Goal: Task Accomplishment & Management: Complete application form

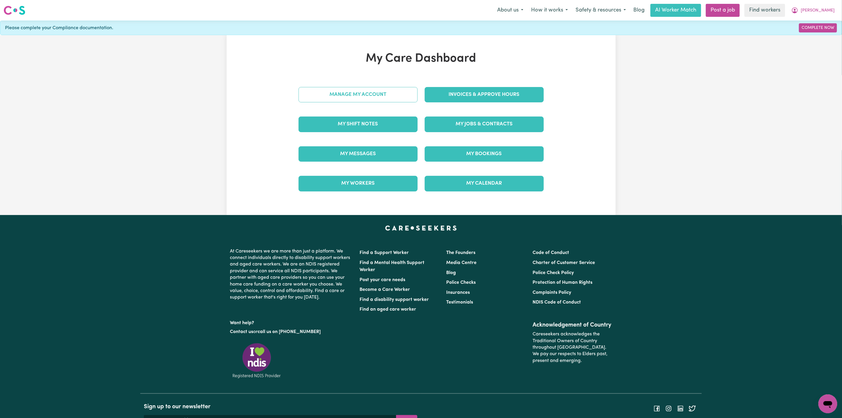
click at [388, 97] on link "Manage My Account" at bounding box center [358, 94] width 119 height 15
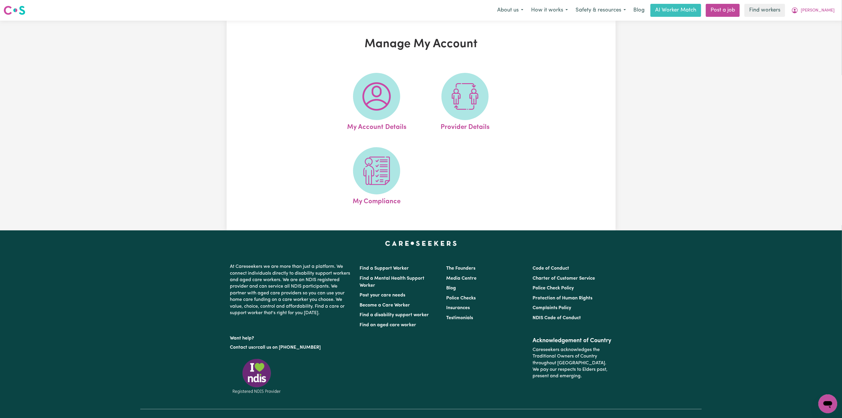
drag, startPoint x: 376, startPoint y: 103, endPoint x: 384, endPoint y: 101, distance: 8.4
click at [376, 103] on img at bounding box center [377, 96] width 28 height 28
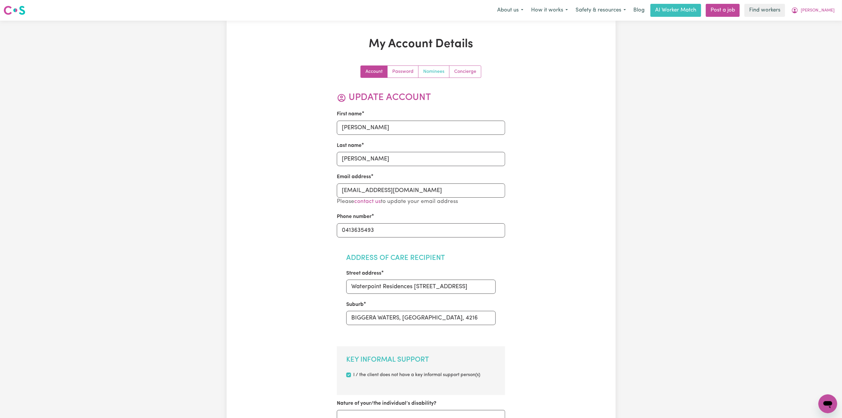
click at [426, 74] on link "Nominees" at bounding box center [434, 72] width 31 height 12
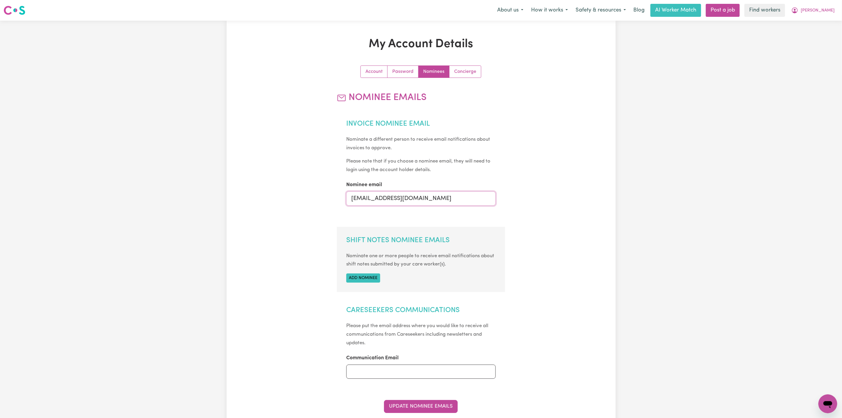
drag, startPoint x: 378, startPoint y: 200, endPoint x: 309, endPoint y: 198, distance: 69.3
click at [310, 198] on div "Account Password Nominees Concierge Nominee Emails Invoice Nominee Email Nomina…" at bounding box center [421, 263] width 252 height 396
type input "mikayla@careseekers.com.au"
drag, startPoint x: 432, startPoint y: 163, endPoint x: 434, endPoint y: 164, distance: 3.0
click at [435, 164] on small "Please note that if you choose a nominee email, they will need to login using t…" at bounding box center [418, 166] width 144 height 14
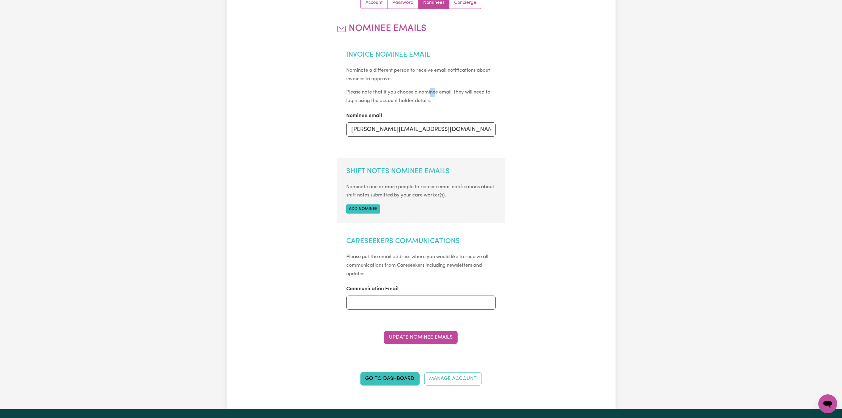
scroll to position [88, 0]
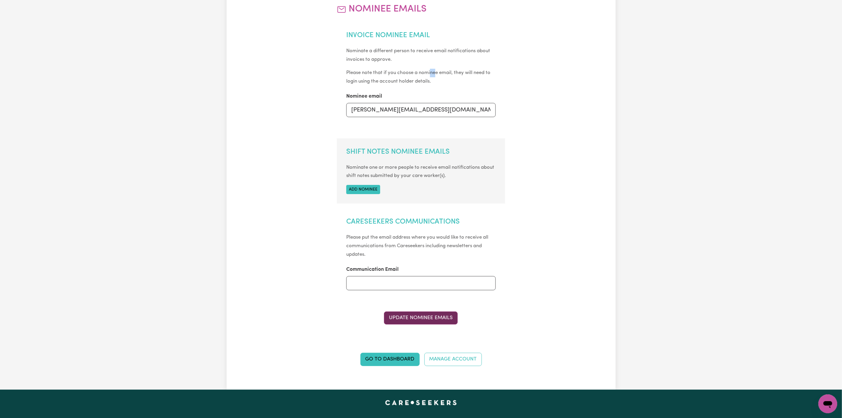
click at [430, 320] on button "Update Nominee Emails" at bounding box center [421, 317] width 74 height 13
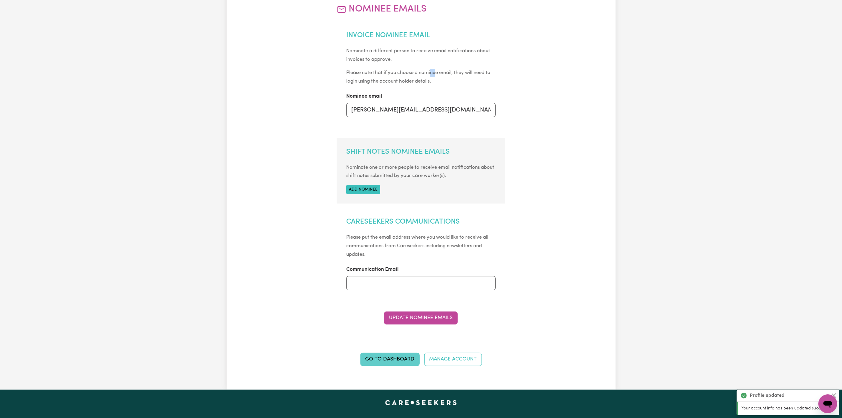
click at [379, 363] on link "Go to Dashboard" at bounding box center [389, 359] width 59 height 13
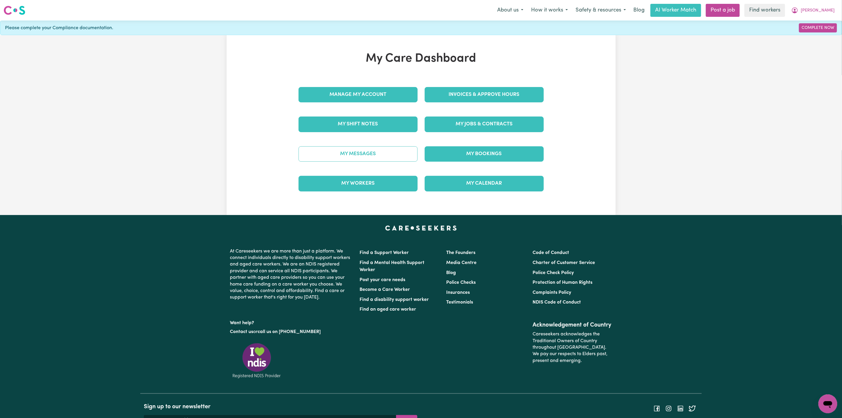
click at [333, 159] on link "My Messages" at bounding box center [358, 153] width 119 height 15
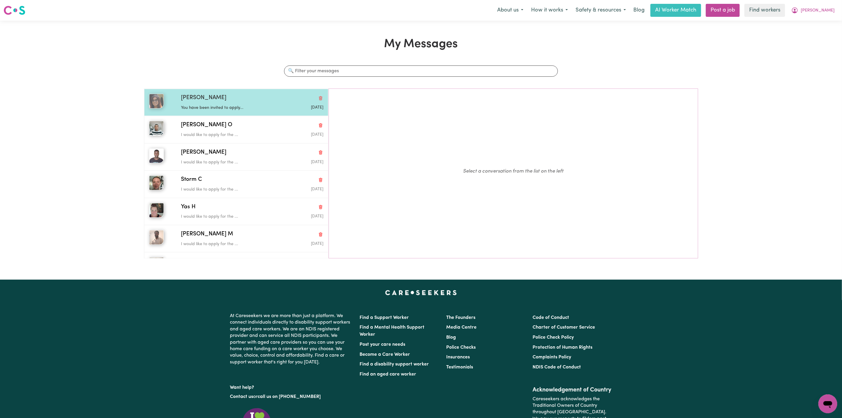
click at [236, 108] on p "You have been invited to apply..." at bounding box center [228, 108] width 95 height 6
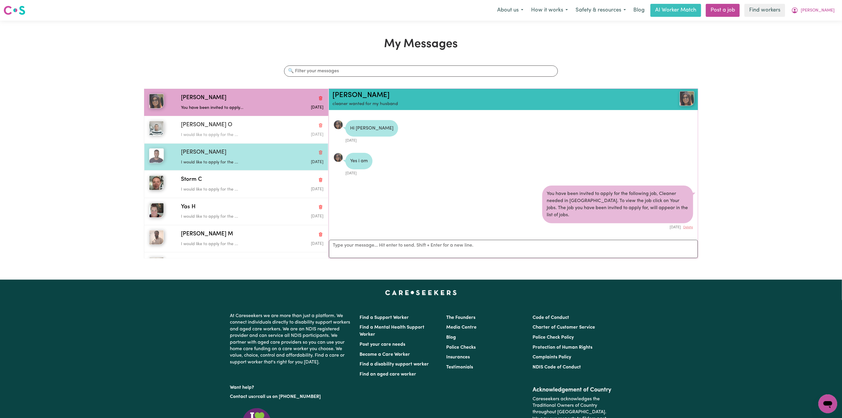
drag, startPoint x: 231, startPoint y: 135, endPoint x: 227, endPoint y: 167, distance: 32.0
click at [231, 136] on p "I would like to apply for the ..." at bounding box center [228, 135] width 95 height 6
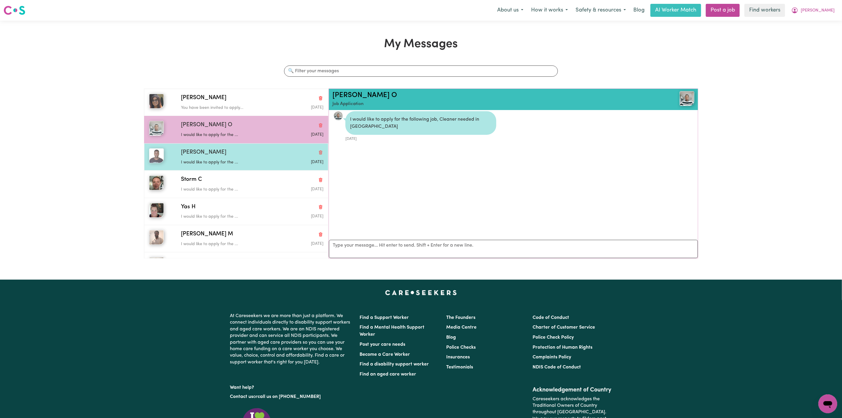
scroll to position [4, 0]
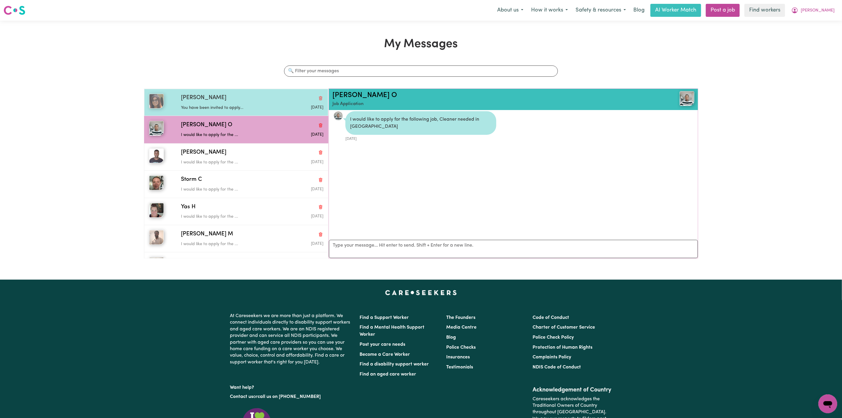
drag, startPoint x: 246, startPoint y: 91, endPoint x: 246, endPoint y: 97, distance: 5.3
click at [246, 95] on div "Lilibeth F You have been invited to apply... May 15 2025" at bounding box center [236, 102] width 184 height 27
click at [246, 97] on div "Lilibeth F" at bounding box center [252, 98] width 142 height 9
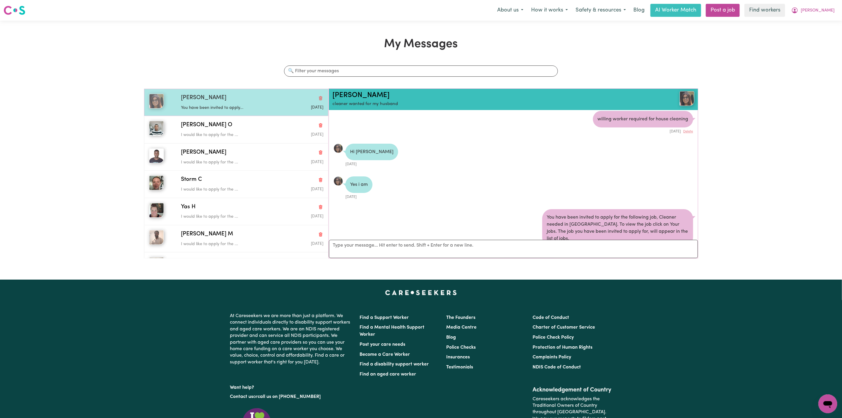
scroll to position [28, 0]
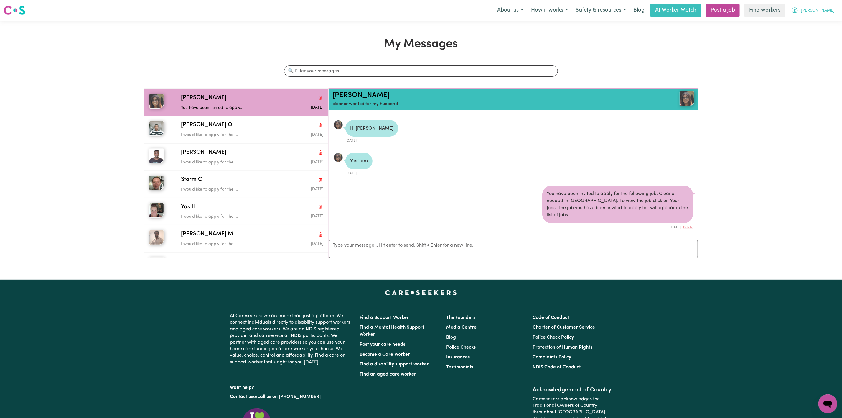
click at [830, 8] on span "[PERSON_NAME]" at bounding box center [818, 10] width 34 height 6
click at [817, 18] on link "My Dashboard" at bounding box center [815, 22] width 47 height 11
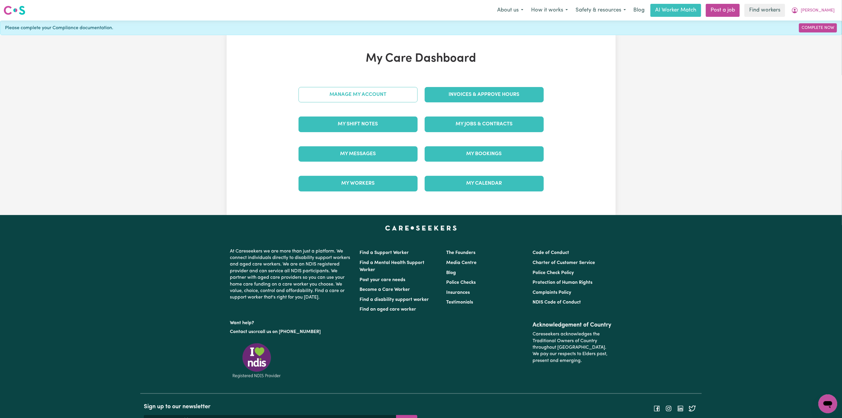
click at [378, 98] on link "Manage My Account" at bounding box center [358, 94] width 119 height 15
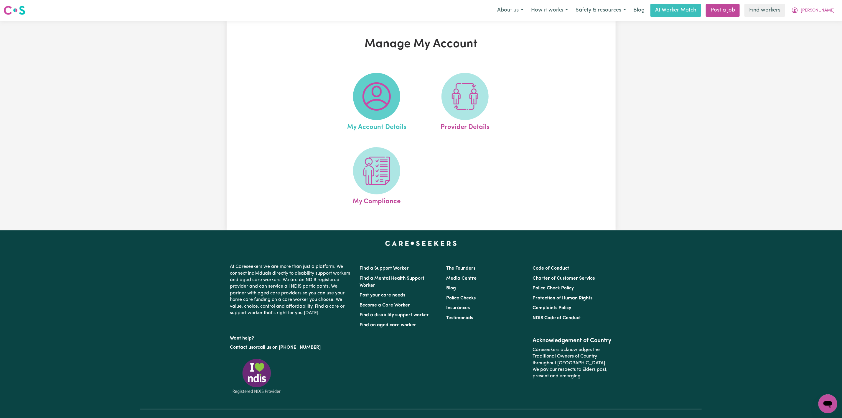
click at [377, 110] on img at bounding box center [377, 96] width 28 height 28
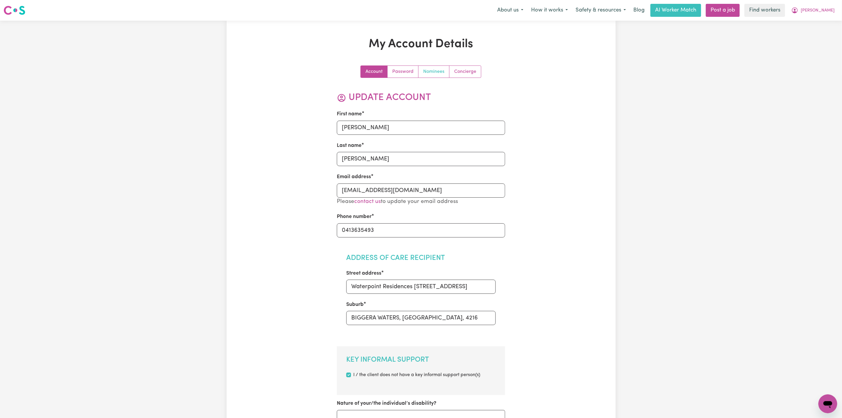
click at [426, 74] on link "Nominees" at bounding box center [434, 72] width 31 height 12
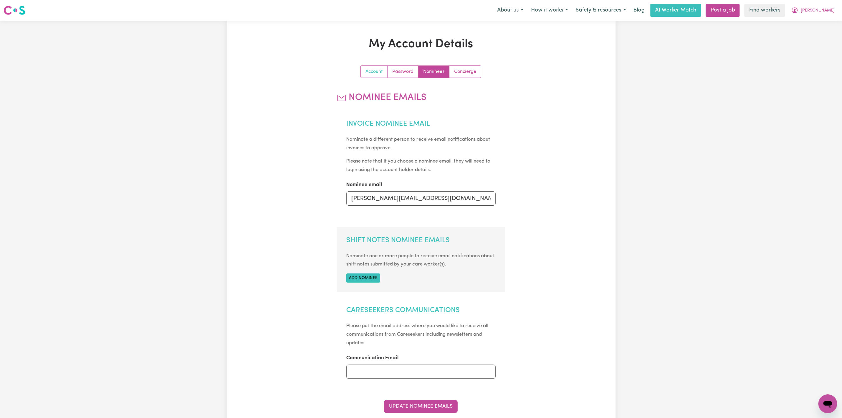
click at [373, 72] on link "Account" at bounding box center [374, 72] width 27 height 12
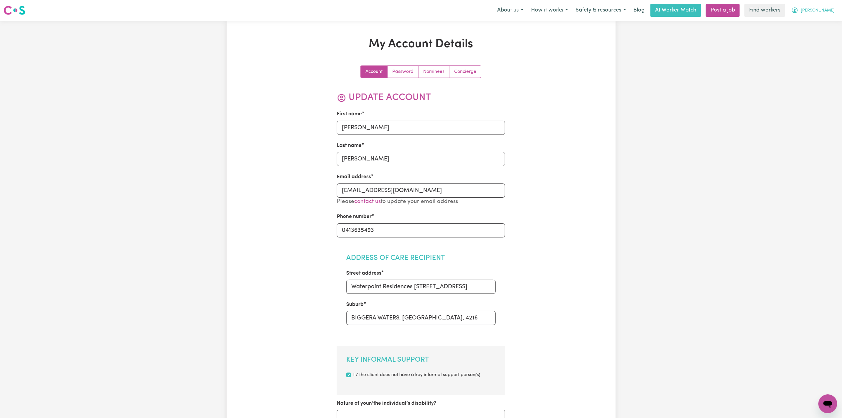
click at [830, 14] on span "[PERSON_NAME]" at bounding box center [818, 10] width 34 height 6
click at [819, 20] on link "My Dashboard" at bounding box center [815, 22] width 47 height 11
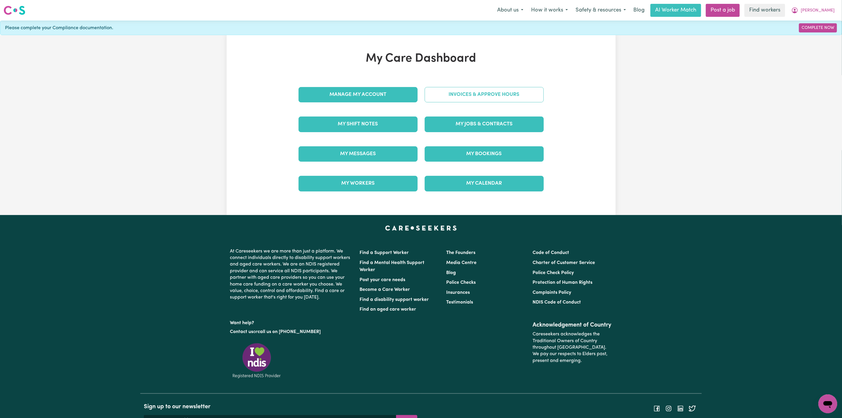
click at [448, 100] on link "Invoices & Approve Hours" at bounding box center [484, 94] width 119 height 15
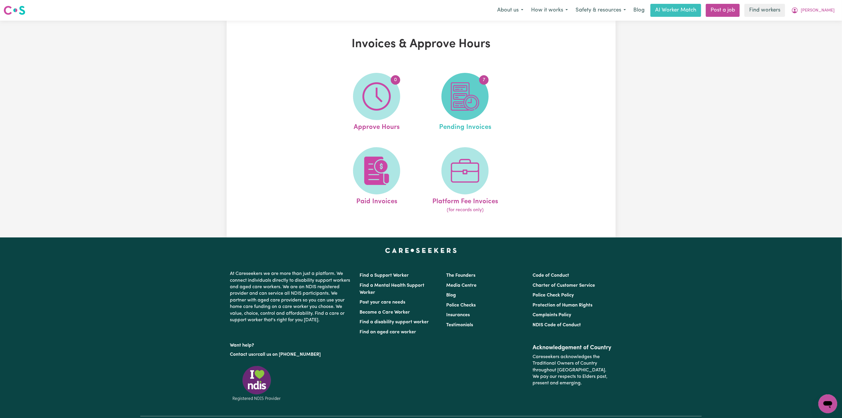
click at [486, 93] on span "7" at bounding box center [465, 96] width 47 height 47
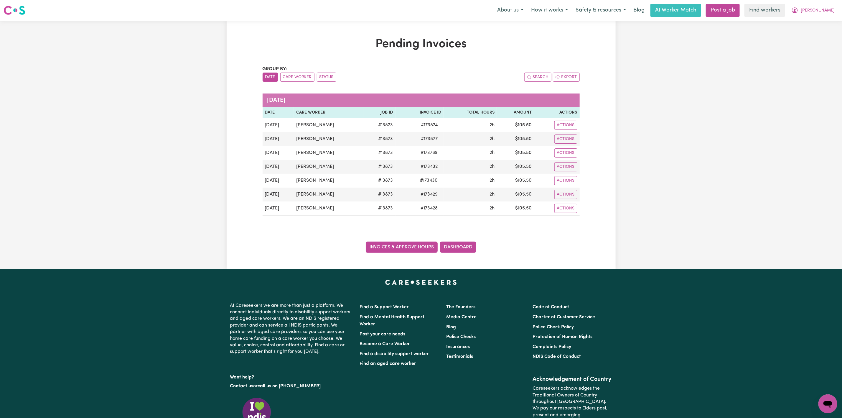
click at [397, 245] on link "Invoices & Approve Hours" at bounding box center [402, 246] width 72 height 11
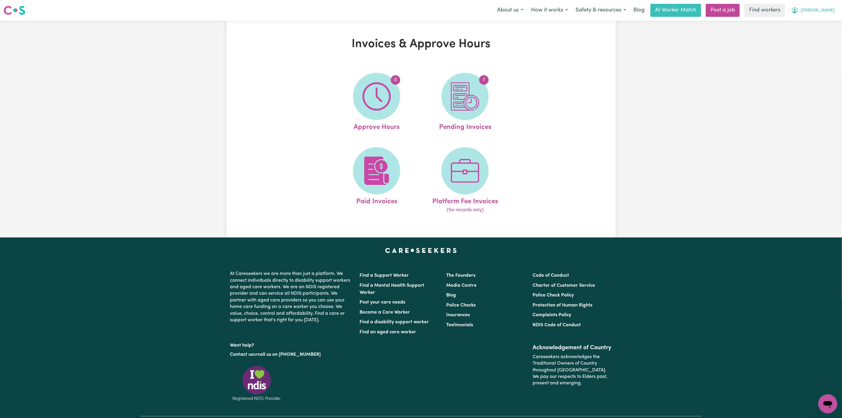
click at [829, 7] on button "[PERSON_NAME]" at bounding box center [813, 10] width 51 height 12
click at [813, 27] on link "My Dashboard" at bounding box center [815, 22] width 47 height 11
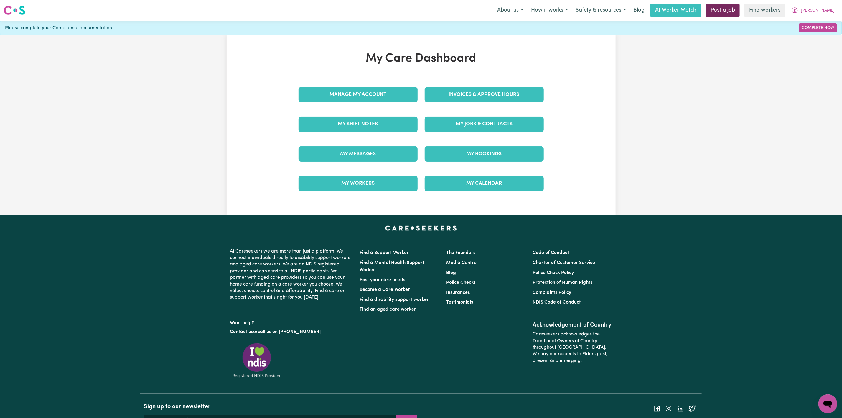
click at [740, 10] on link "Post a job" at bounding box center [723, 10] width 34 height 13
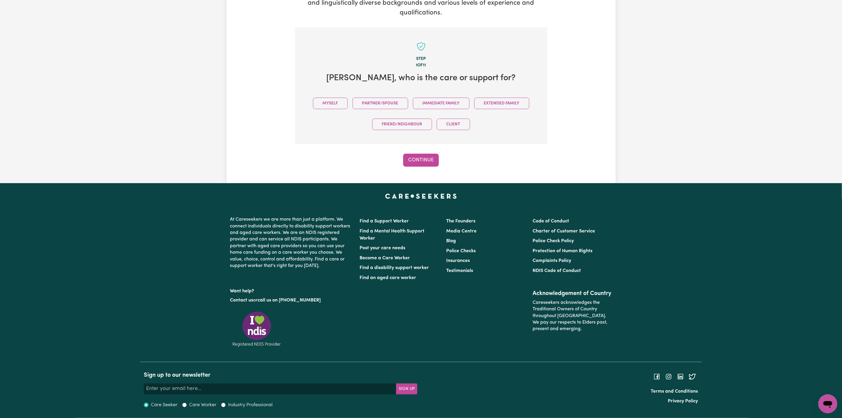
scroll to position [105, 0]
click at [341, 98] on button "Myself" at bounding box center [330, 103] width 35 height 11
click at [425, 159] on button "Continue" at bounding box center [421, 160] width 36 height 13
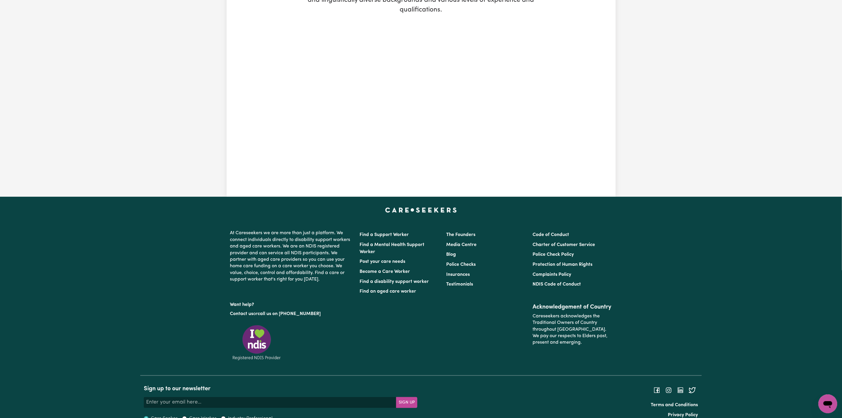
scroll to position [111, 0]
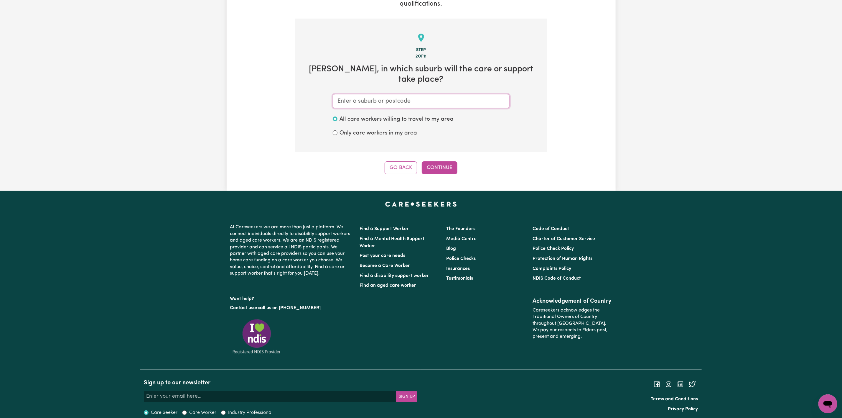
click at [378, 94] on input "text" at bounding box center [421, 101] width 177 height 14
type input "br"
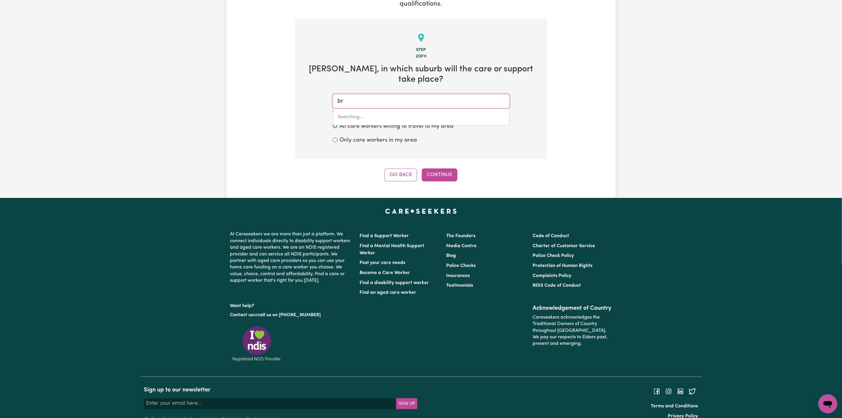
type input "brABHAM, Western Australia, 6055"
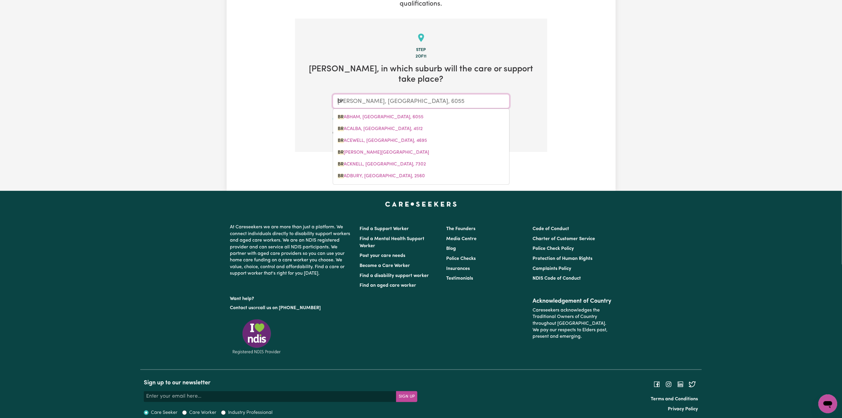
type input "bru"
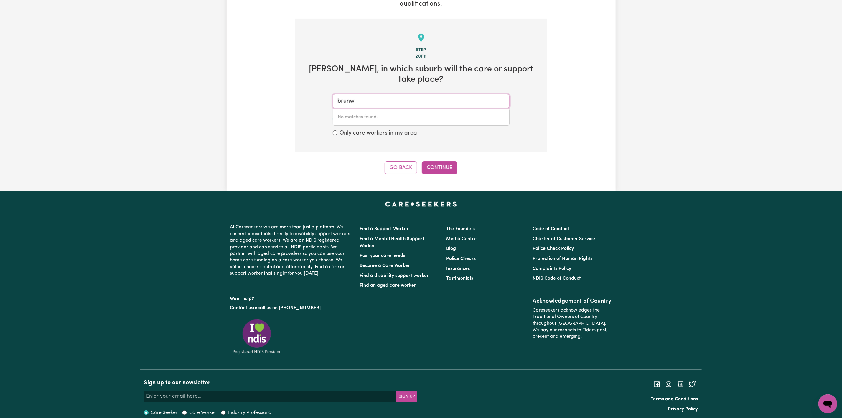
type input "brun"
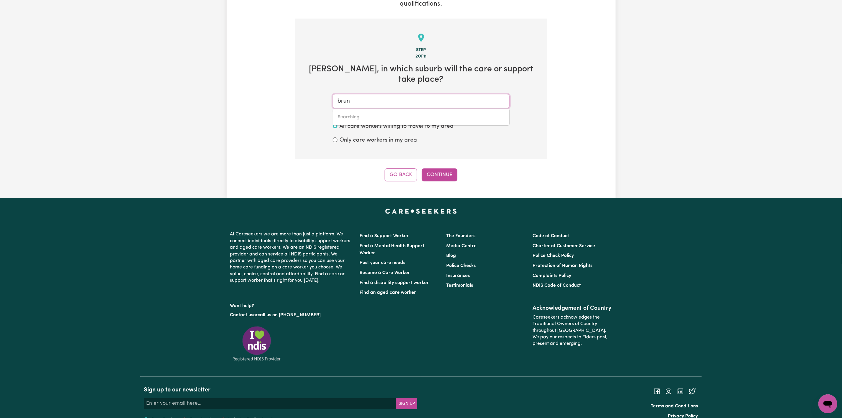
type input "brunDEE, New South Wales, 2540"
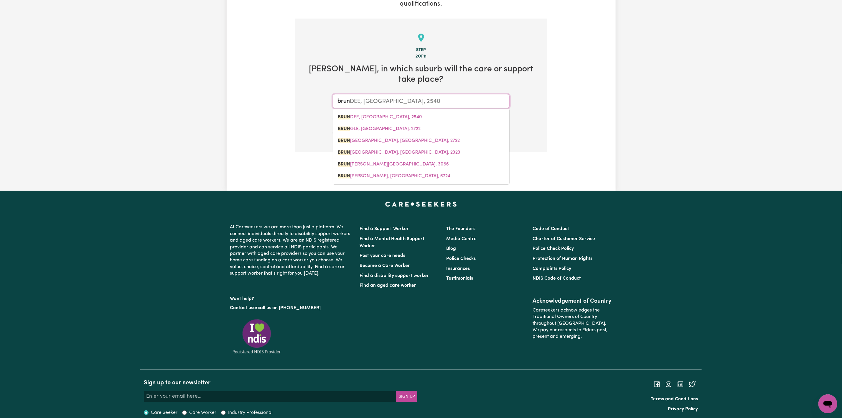
type input "bruns"
type input "brunsw"
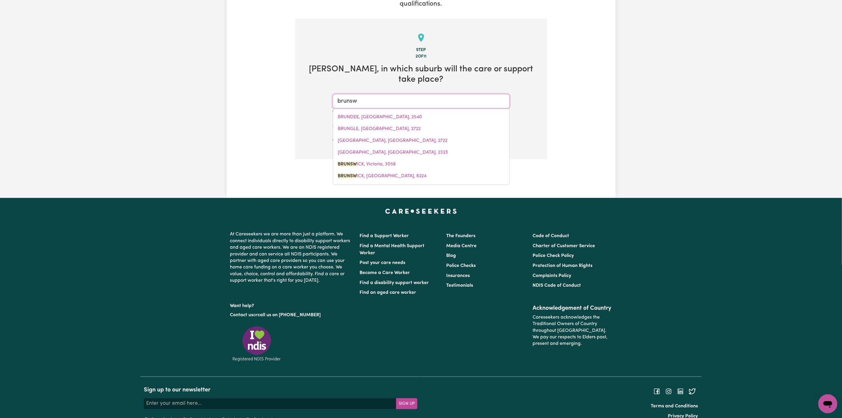
type input "brunswICK, Victoria, 3056"
type input "brunswi"
type input "brunswiCK, Victoria, 3056"
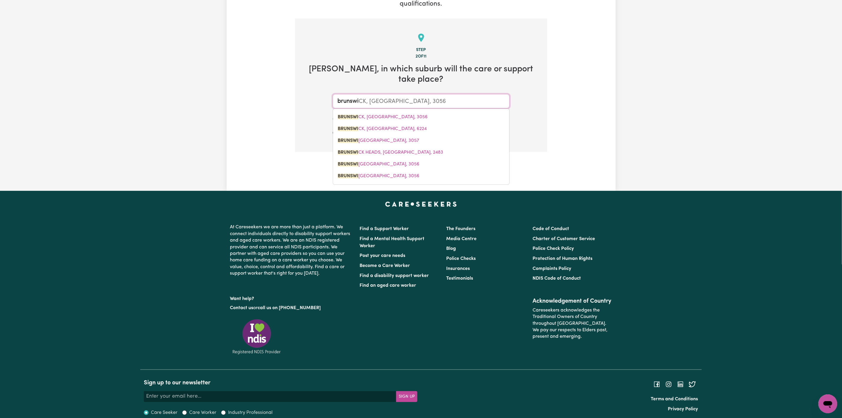
type input "brunswic"
type input "brunswicK, Victoria, 3056"
click at [404, 150] on span "BRUNSWIC K HEADS, New South Wales, 2483" at bounding box center [391, 152] width 106 height 5
type input "BRUNSWICK HEADS, New South Wales, 2483"
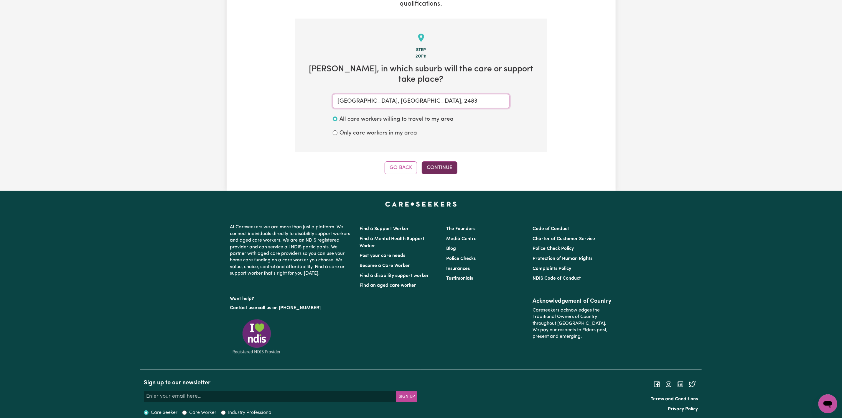
type input "BRUNSWICK HEADS, New South Wales, 2483"
click at [431, 161] on button "Continue" at bounding box center [440, 167] width 36 height 13
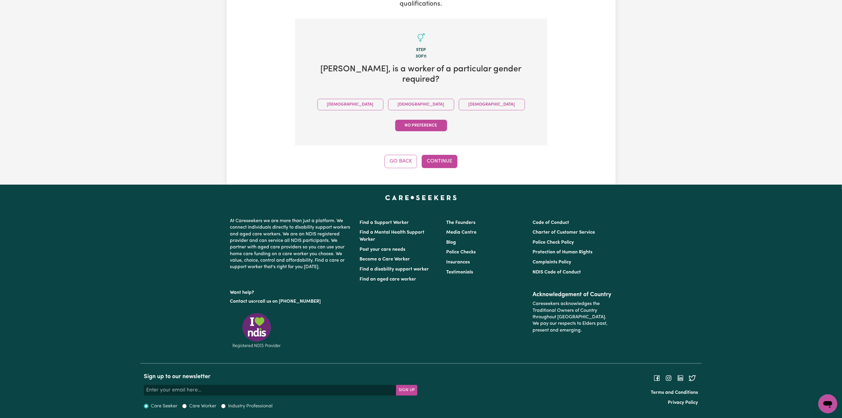
scroll to position [83, 0]
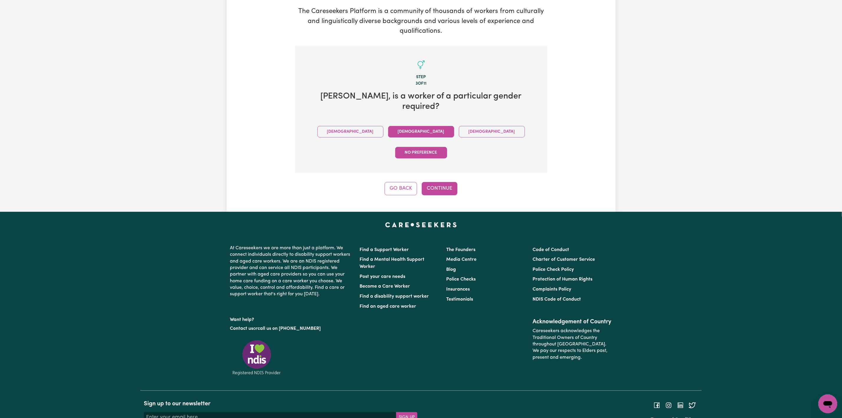
click at [388, 126] on button "Female" at bounding box center [421, 131] width 66 height 11
click at [456, 182] on button "Continue" at bounding box center [440, 188] width 36 height 13
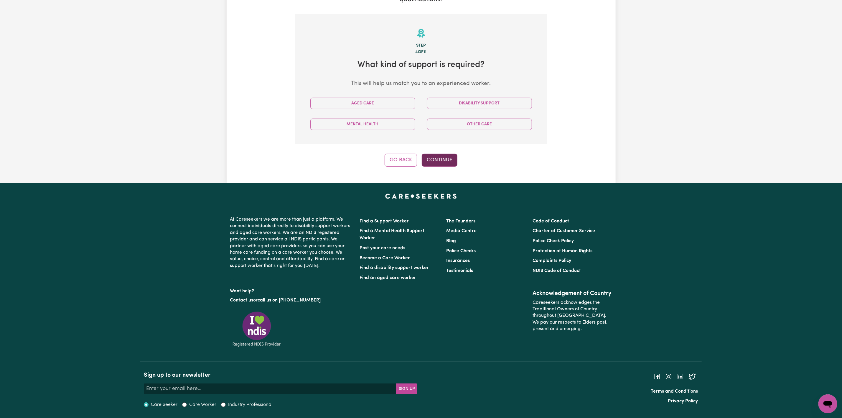
scroll to position [118, 0]
click at [396, 103] on button "Aged Care" at bounding box center [362, 103] width 105 height 11
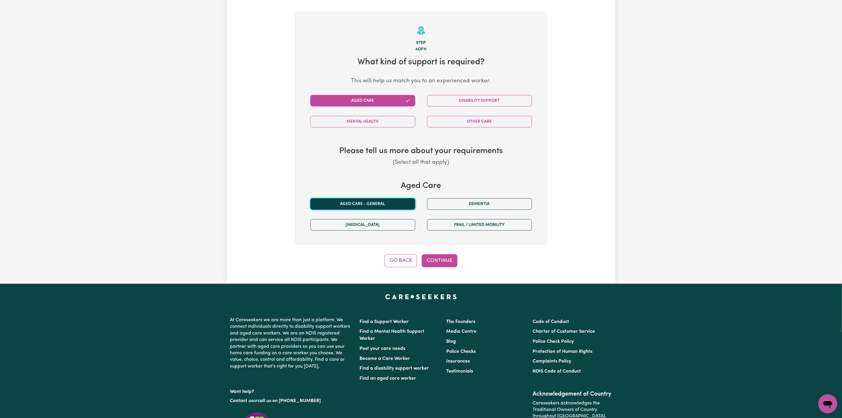
click at [395, 205] on button "Aged care - General" at bounding box center [362, 203] width 105 height 11
click at [442, 266] on button "Continue" at bounding box center [440, 260] width 36 height 13
select select "AGED_HOME_CARE"
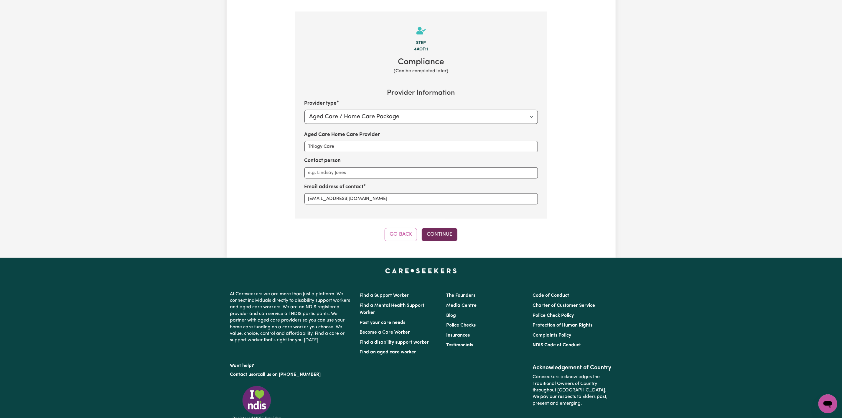
click at [439, 235] on button "Continue" at bounding box center [440, 234] width 36 height 13
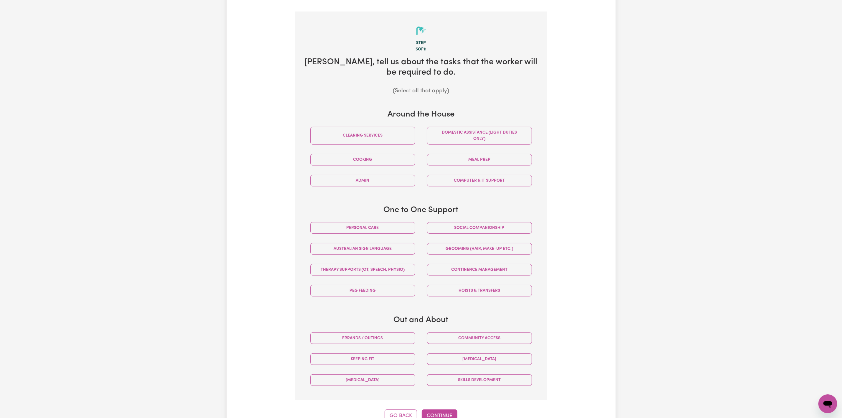
scroll to position [129, 0]
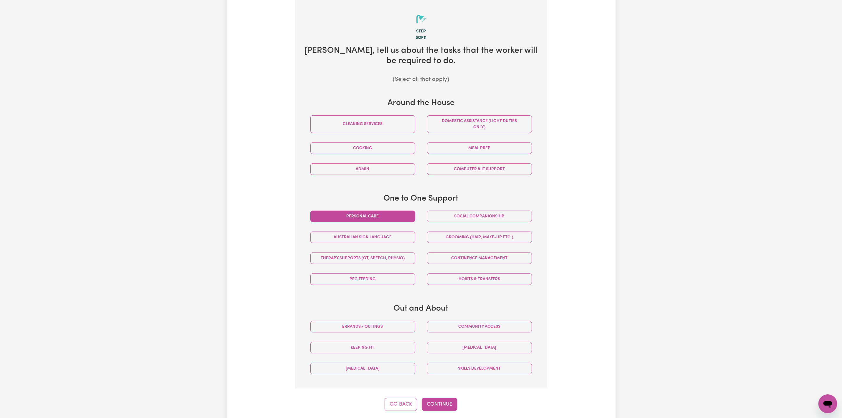
click at [400, 222] on button "Personal care" at bounding box center [362, 215] width 105 height 11
drag, startPoint x: 448, startPoint y: 406, endPoint x: 450, endPoint y: 408, distance: 3.4
click at [450, 408] on button "Continue" at bounding box center [440, 404] width 36 height 13
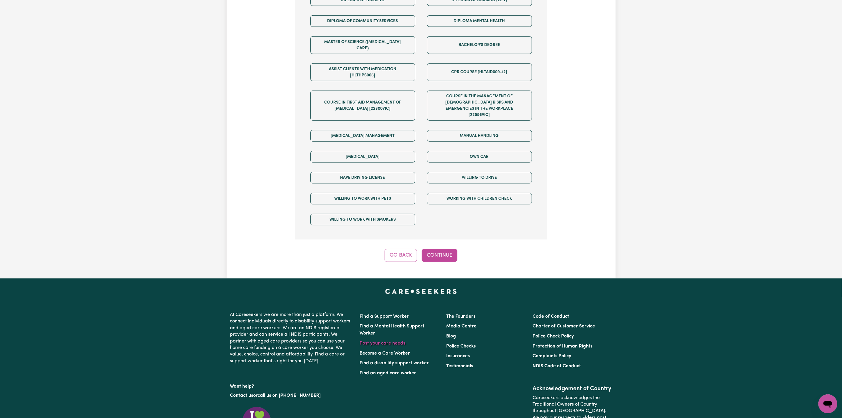
scroll to position [306, 0]
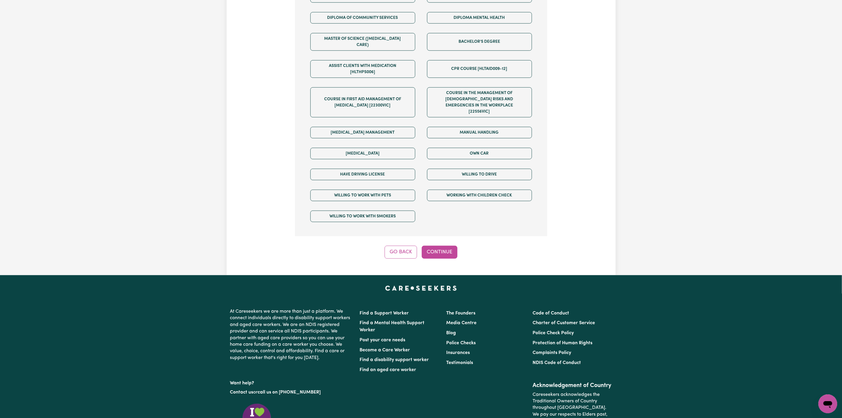
click at [432, 236] on div "Step 6 of 11 We are almost there! Any other requirements? (Optional) Certificat…" at bounding box center [421, 40] width 252 height 435
click at [432, 246] on button "Continue" at bounding box center [440, 252] width 36 height 13
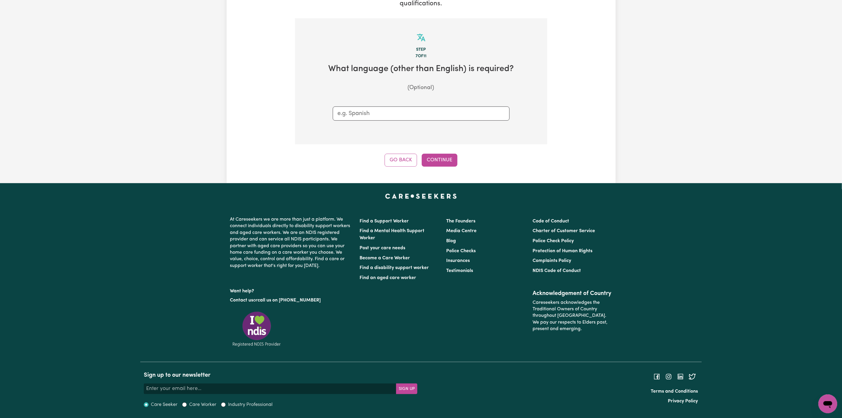
scroll to position [113, 0]
click at [436, 160] on button "Continue" at bounding box center [440, 160] width 36 height 13
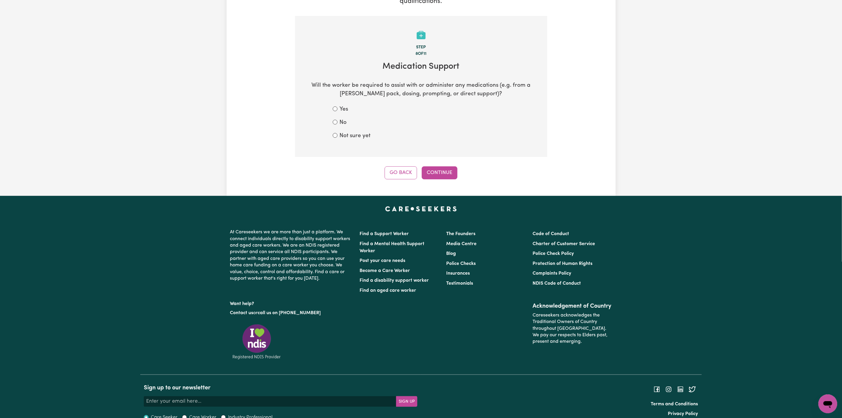
scroll to position [128, 0]
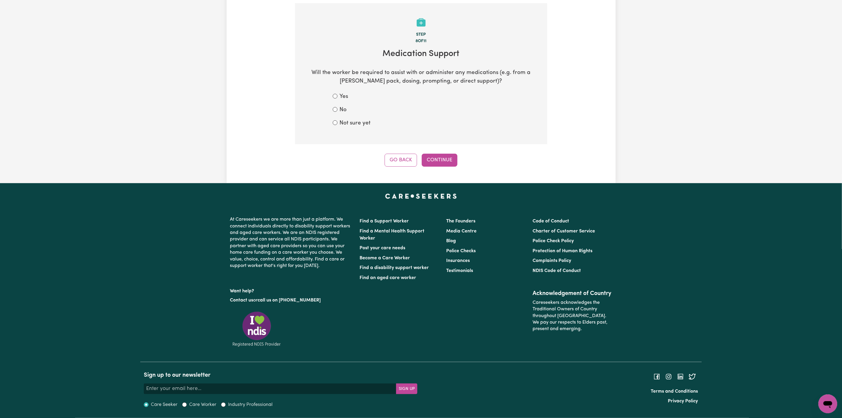
click at [349, 111] on div "No" at bounding box center [421, 110] width 177 height 9
click at [337, 108] on input "No" at bounding box center [335, 109] width 5 height 5
radio input "true"
click at [442, 158] on button "Continue" at bounding box center [440, 160] width 36 height 13
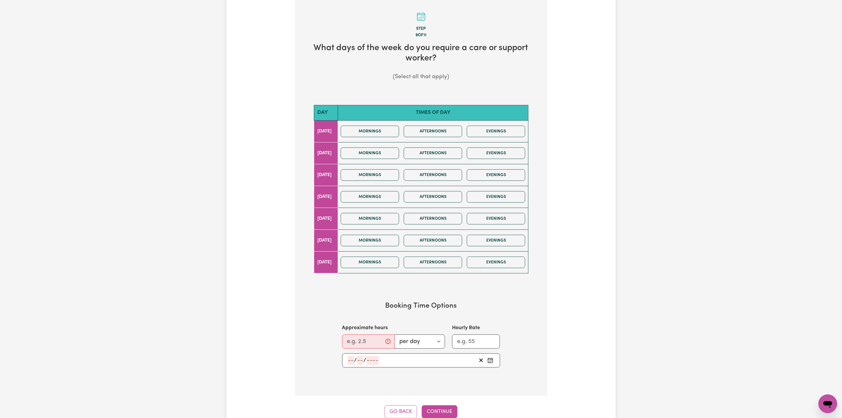
scroll to position [133, 0]
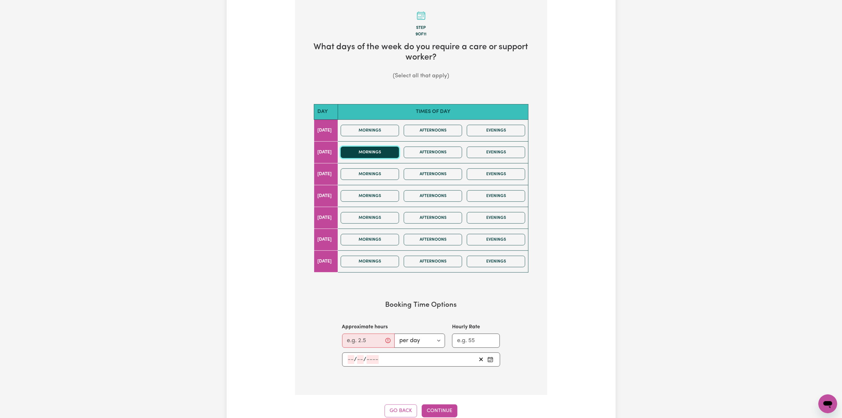
click at [394, 155] on button "Mornings" at bounding box center [370, 151] width 58 height 11
click at [398, 173] on button "Mornings" at bounding box center [370, 173] width 58 height 11
click at [393, 197] on button "Mornings" at bounding box center [370, 195] width 58 height 11
click at [374, 342] on input "Approximate hours" at bounding box center [368, 340] width 52 height 14
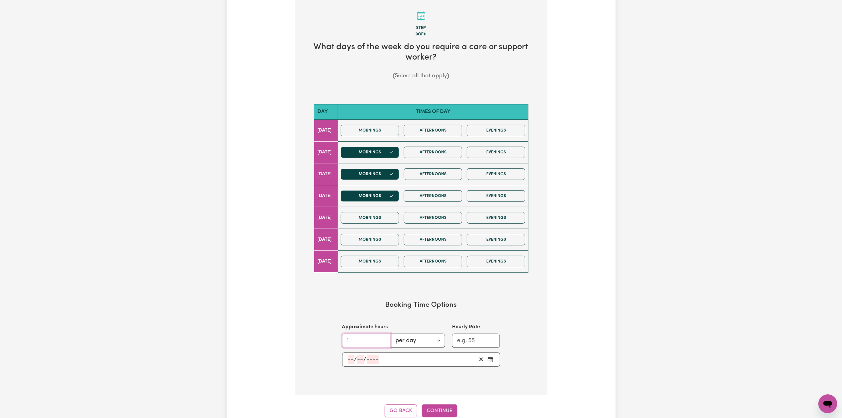
type input "1"
click at [424, 363] on div "/ /" at bounding box center [411, 359] width 129 height 9
click at [364, 350] on abbr "30" at bounding box center [364, 347] width 6 height 6
type input "2025-09-30"
type input "30"
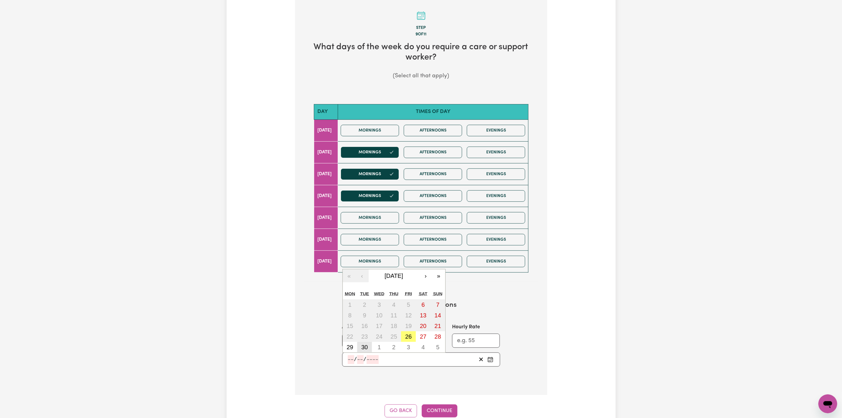
type input "9"
type input "2025"
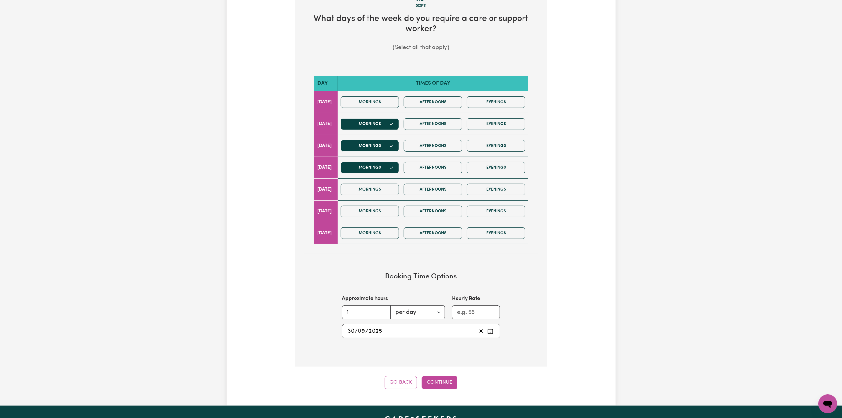
scroll to position [177, 0]
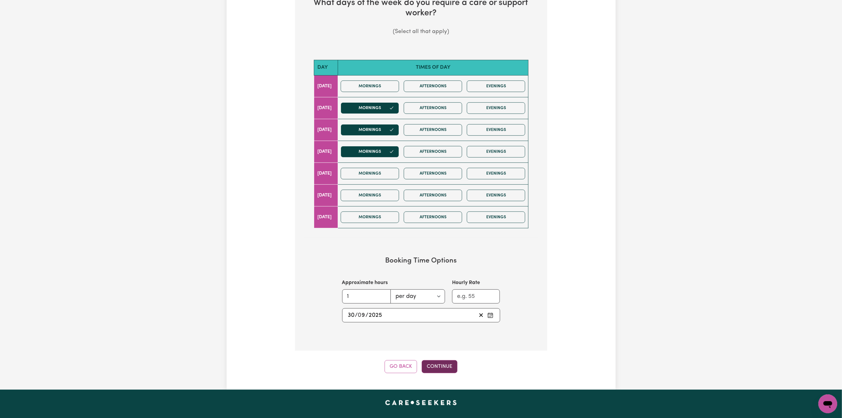
click at [433, 368] on button "Continue" at bounding box center [440, 366] width 36 height 13
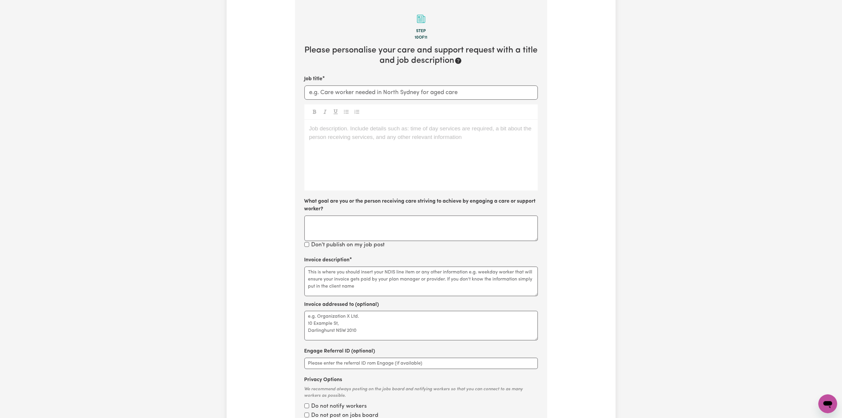
scroll to position [129, 0]
click at [374, 97] on input "Job title" at bounding box center [420, 93] width 233 height 14
type input "P"
type input "Care worker needed in [GEOGRAPHIC_DATA]"
click at [377, 153] on div "Job description. Include details such as: time of day services are required, a …" at bounding box center [420, 155] width 233 height 71
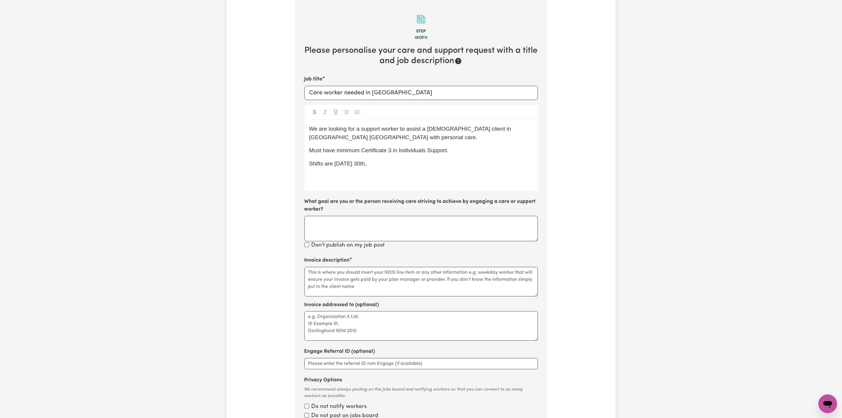
click at [333, 167] on p "Shifts are Tuesday 30th," at bounding box center [421, 163] width 224 height 9
click at [434, 161] on p "Shifts are ONE OFFS - Tuesday 30th," at bounding box center [421, 163] width 224 height 9
click at [355, 279] on textarea "Invoice description" at bounding box center [420, 281] width 233 height 29
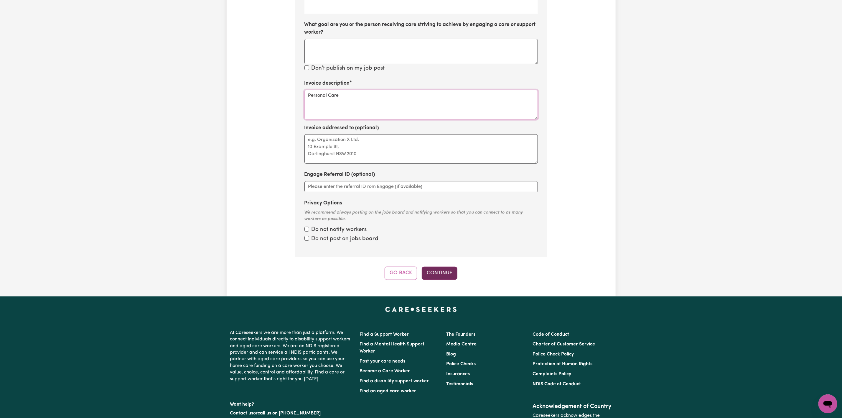
type textarea "Personal Care"
click at [439, 276] on button "Continue" at bounding box center [440, 272] width 36 height 13
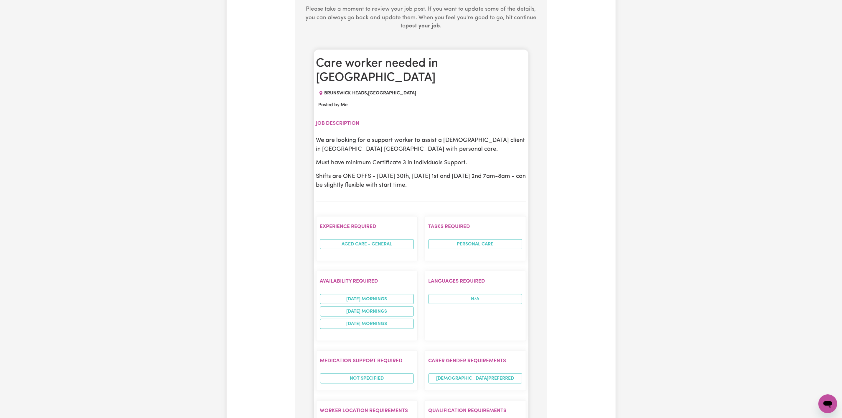
scroll to position [173, 0]
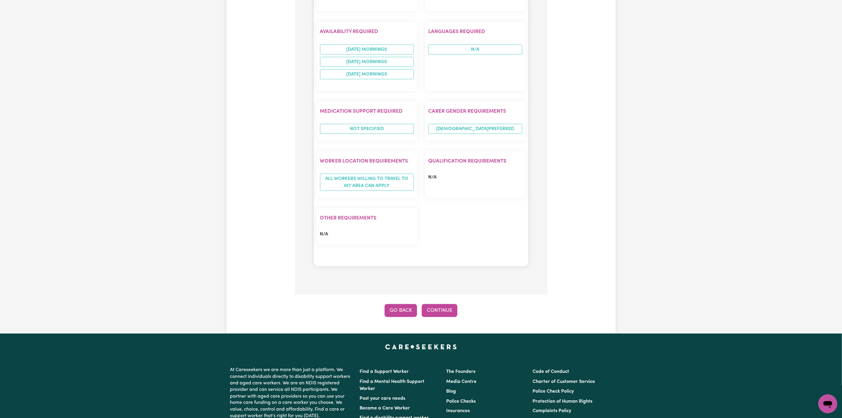
click at [393, 308] on button "Go Back" at bounding box center [401, 310] width 32 height 13
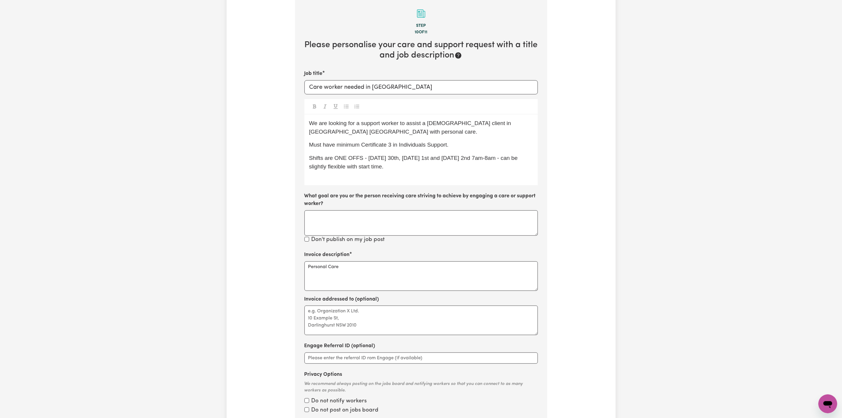
scroll to position [129, 0]
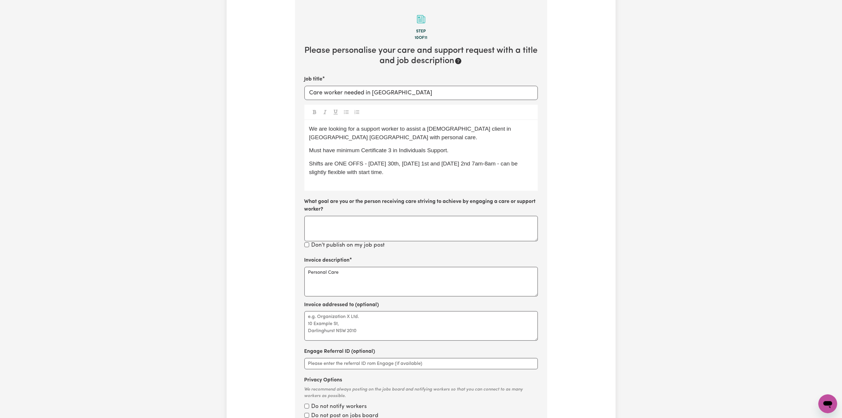
click at [438, 186] on div "We are looking for a support worker to assist a [DEMOGRAPHIC_DATA] client in [G…" at bounding box center [420, 155] width 233 height 71
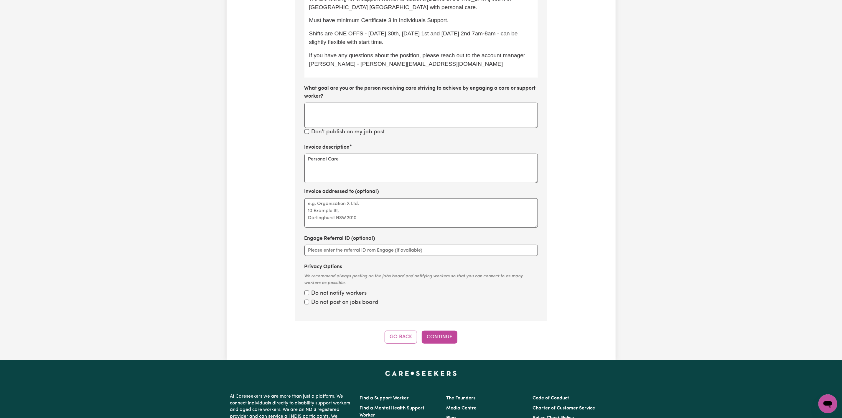
scroll to position [306, 0]
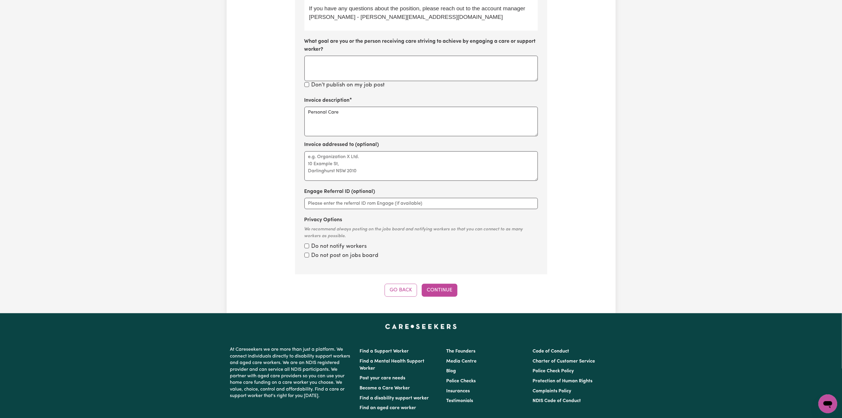
click at [434, 300] on div "Tell us your care and support requirements Welcome to Careseekers. We are excit…" at bounding box center [421, 14] width 389 height 598
click at [439, 291] on button "Continue" at bounding box center [440, 290] width 36 height 13
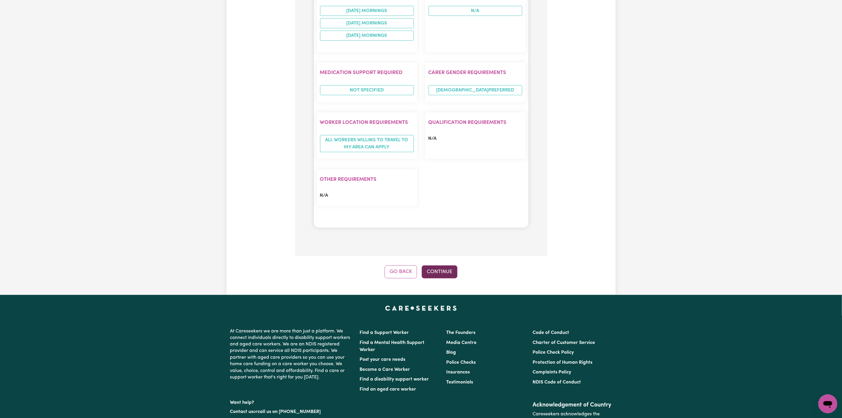
scroll to position [615, 0]
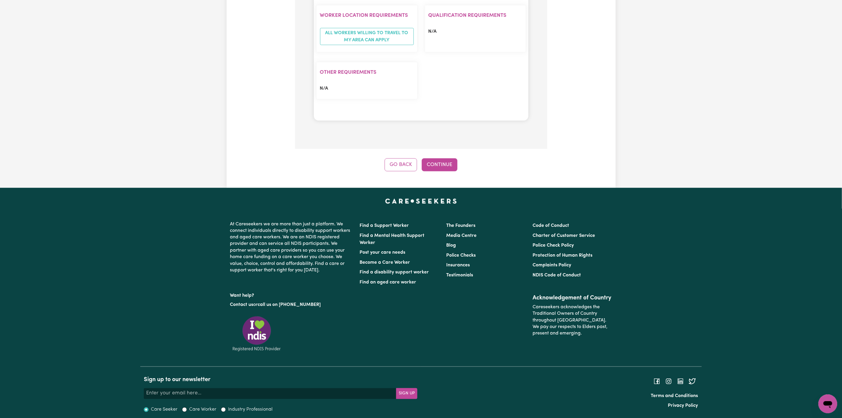
click at [440, 167] on button "Continue" at bounding box center [440, 164] width 36 height 13
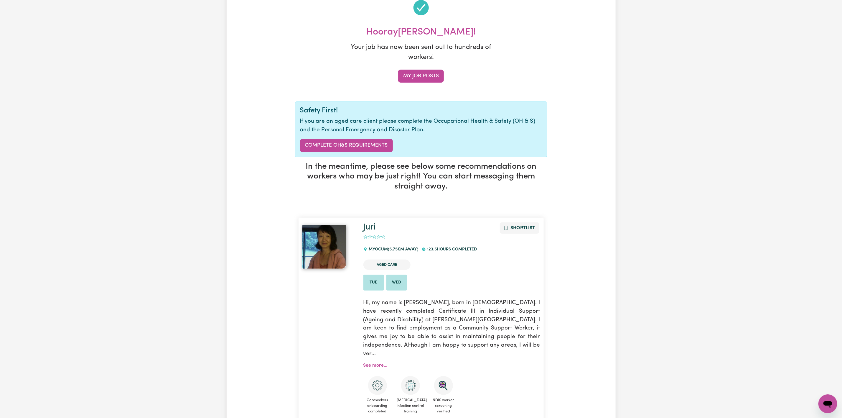
scroll to position [0, 0]
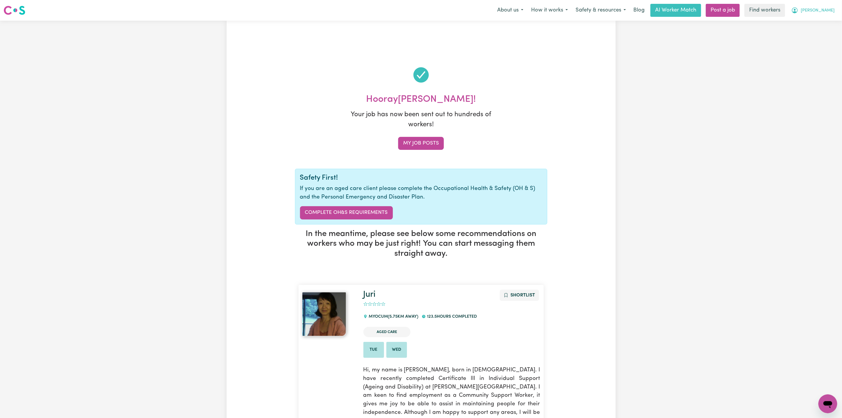
click at [829, 8] on span "[PERSON_NAME]" at bounding box center [818, 10] width 34 height 6
click at [824, 20] on link "My Dashboard" at bounding box center [815, 22] width 47 height 11
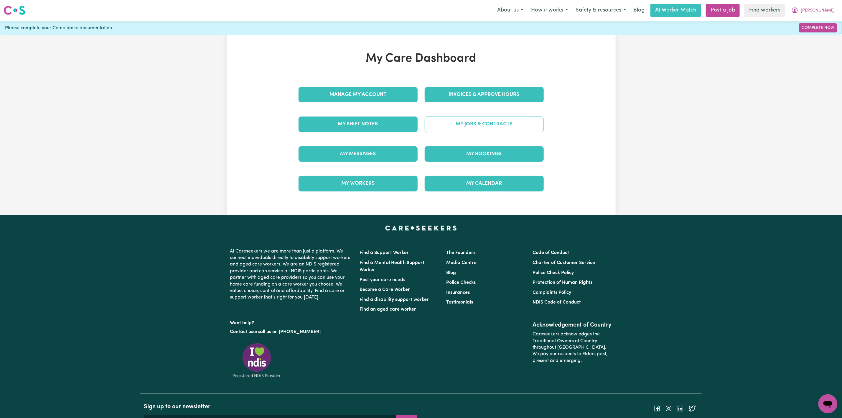
click at [487, 121] on link "My Jobs & Contracts" at bounding box center [484, 123] width 119 height 15
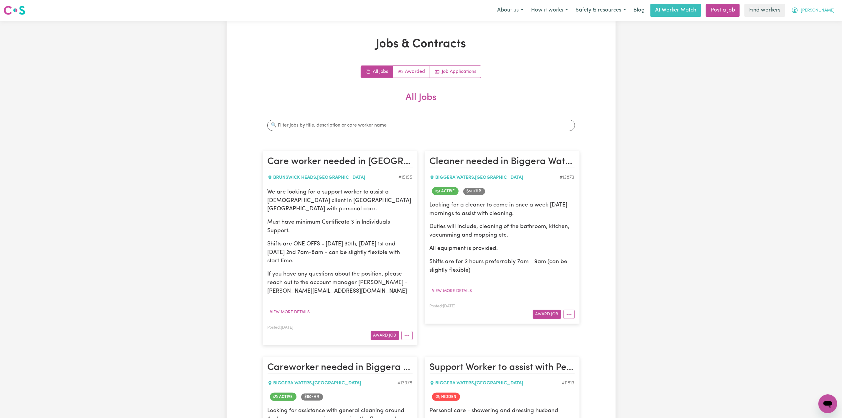
click at [829, 8] on span "[PERSON_NAME]" at bounding box center [818, 10] width 34 height 6
drag, startPoint x: 824, startPoint y: 16, endPoint x: 822, endPoint y: 20, distance: 4.9
click at [822, 20] on link "My Dashboard" at bounding box center [815, 22] width 47 height 11
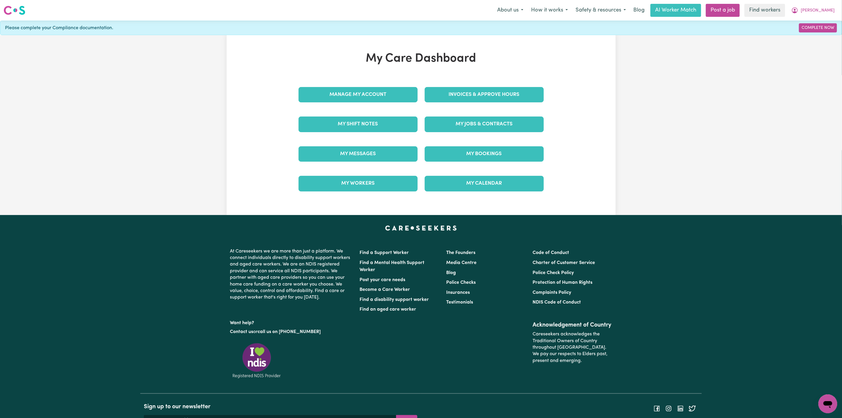
click at [327, 147] on div "My Messages" at bounding box center [358, 153] width 126 height 29
click at [332, 153] on link "My Messages" at bounding box center [358, 153] width 119 height 15
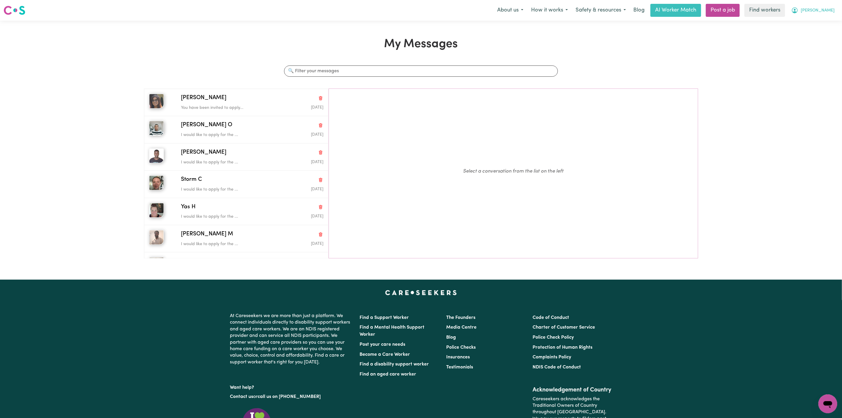
click at [826, 14] on button "[PERSON_NAME]" at bounding box center [813, 10] width 51 height 12
click at [817, 31] on link "Logout" at bounding box center [815, 33] width 47 height 11
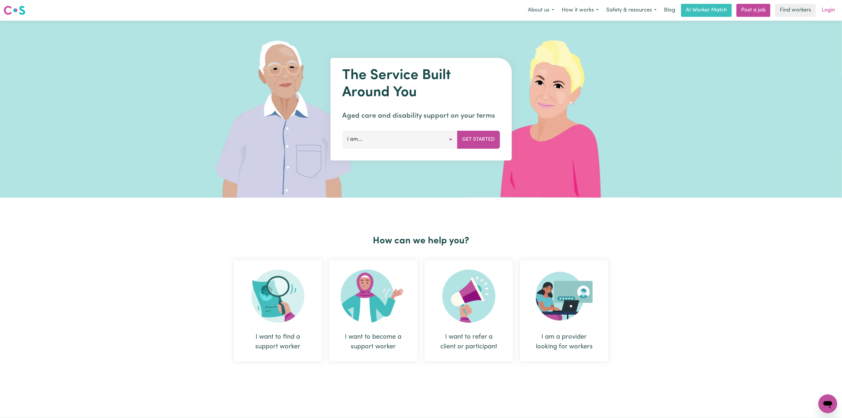
click at [829, 10] on link "Login" at bounding box center [828, 10] width 20 height 13
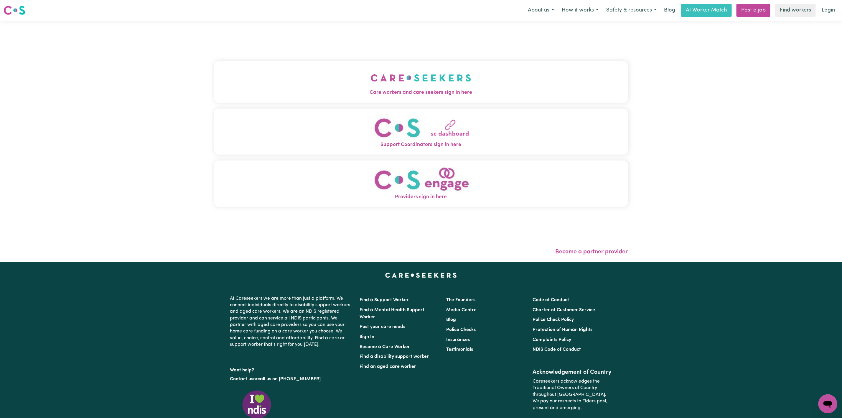
click at [214, 79] on button "Care workers and care seekers sign in here" at bounding box center [421, 81] width 414 height 41
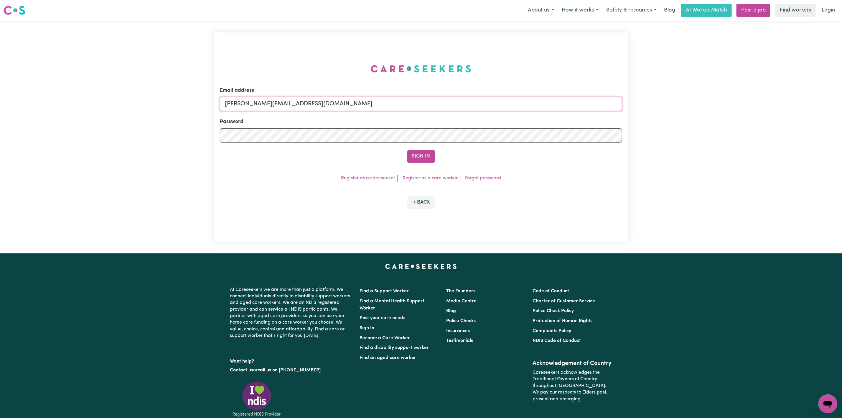
click at [294, 104] on input "mikayla+engage@careseekers.com.au" at bounding box center [421, 104] width 402 height 14
drag, startPoint x: 256, startPoint y: 105, endPoint x: 427, endPoint y: 106, distance: 170.7
click at [427, 106] on input "superuser~mikayla@careseekers.com.au" at bounding box center [421, 104] width 402 height 14
type input "superuser~djvine@spin.net.au"
click at [412, 156] on button "Sign In" at bounding box center [421, 156] width 28 height 13
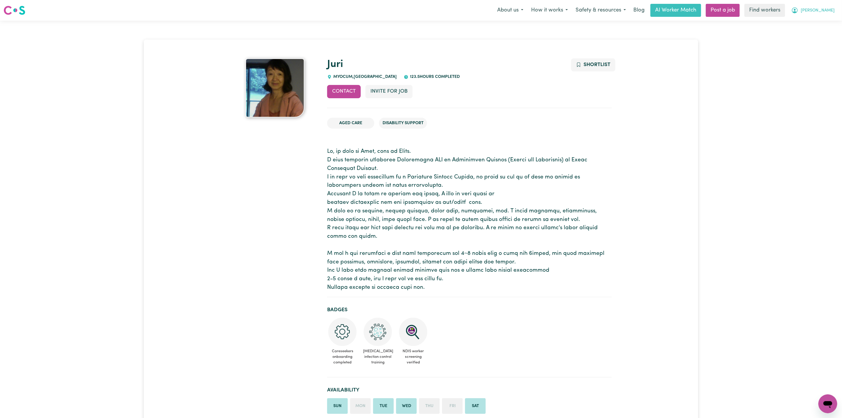
click at [798, 9] on icon "My Account" at bounding box center [794, 10] width 7 height 7
click at [822, 21] on link "My Dashboard" at bounding box center [815, 22] width 47 height 11
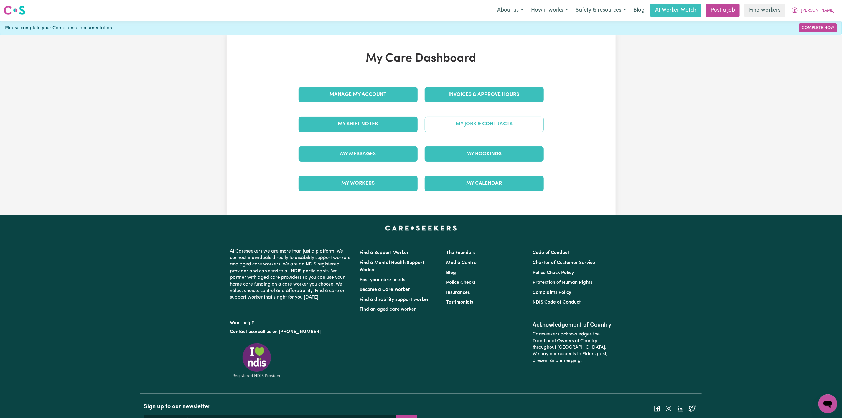
click at [482, 121] on link "My Jobs & Contracts" at bounding box center [484, 123] width 119 height 15
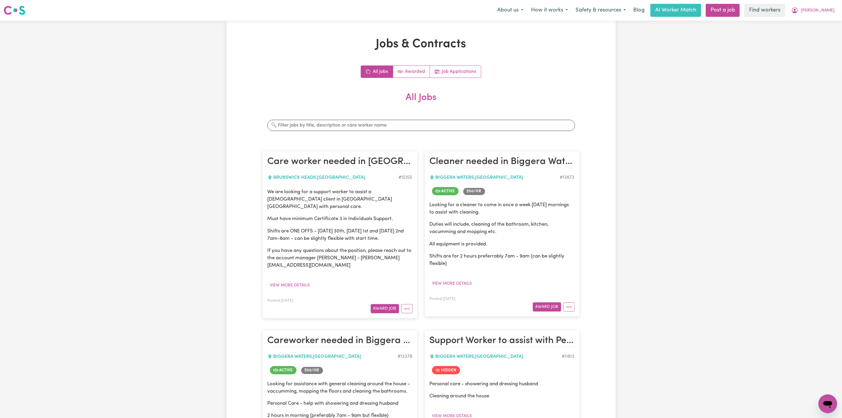
drag, startPoint x: 415, startPoint y: 231, endPoint x: 258, endPoint y: 195, distance: 160.9
click at [258, 195] on div "Jobs & Contracts All Jobs Awarded Job Applications All Jobs Search jobs Care wo…" at bounding box center [421, 262] width 389 height 451
copy div "We are looking for a support worker to assist a [DEMOGRAPHIC_DATA] client in [G…"
click at [830, 14] on button "[PERSON_NAME]" at bounding box center [813, 10] width 51 height 12
